Goal: Transaction & Acquisition: Book appointment/travel/reservation

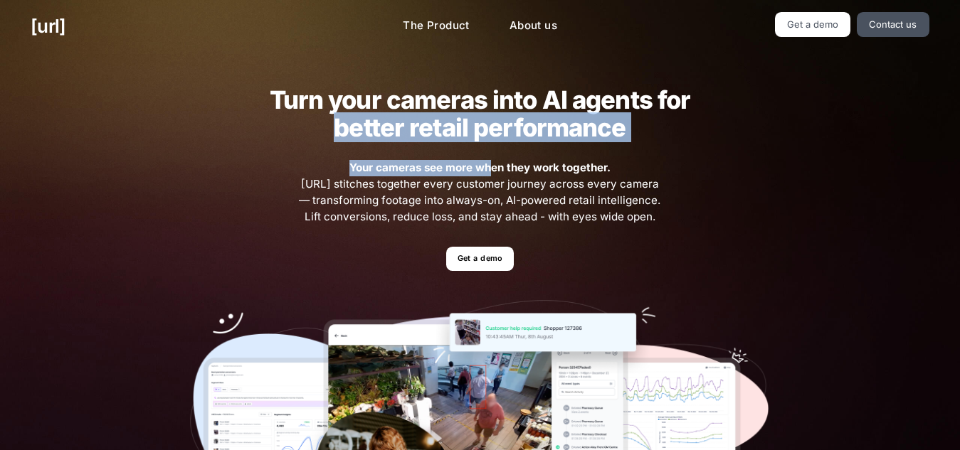
drag, startPoint x: 300, startPoint y: 134, endPoint x: 491, endPoint y: 169, distance: 194.6
click at [490, 169] on div "Turn your cameras into AI agents for better retail performance Your cameras see…" at bounding box center [479, 311] width 641 height 517
click at [491, 169] on strong "Your cameras see more when they work together." at bounding box center [479, 168] width 261 height 14
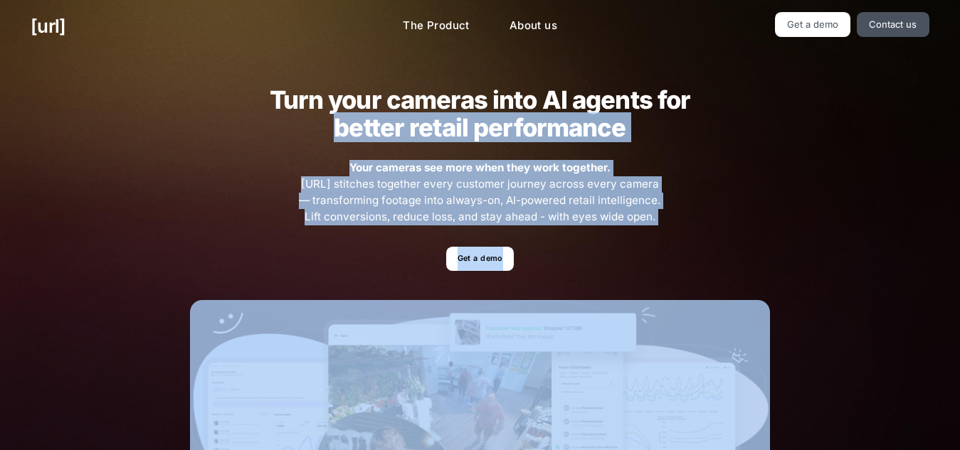
drag, startPoint x: 971, startPoint y: 251, endPoint x: 971, endPoint y: 378, distance: 126.6
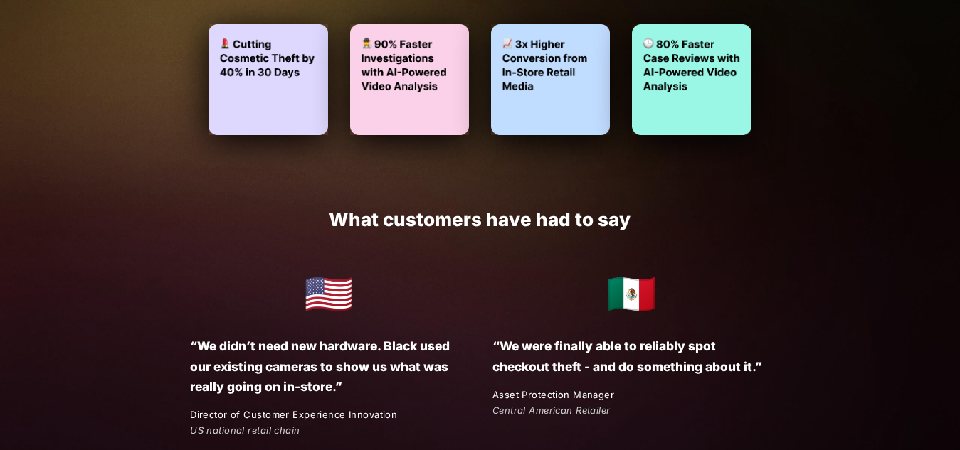
scroll to position [2353, 0]
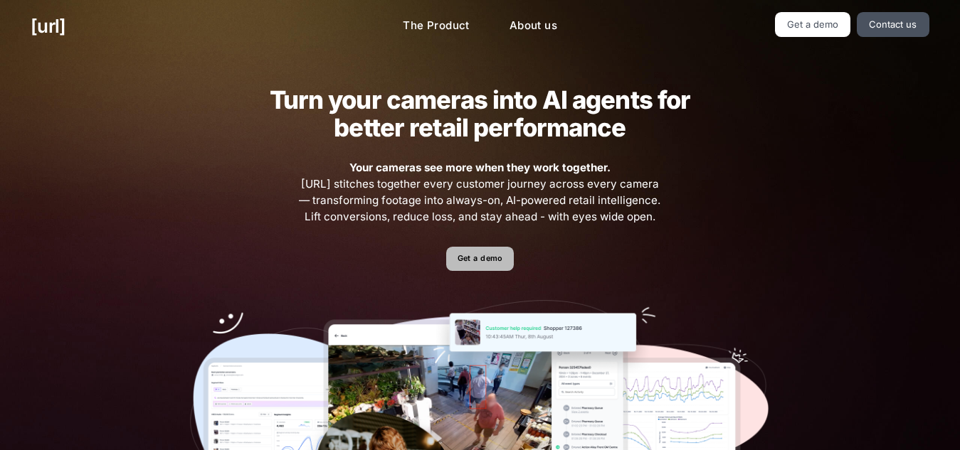
click at [484, 260] on link "Get a demo" at bounding box center [480, 259] width 68 height 25
